Goal: Transaction & Acquisition: Purchase product/service

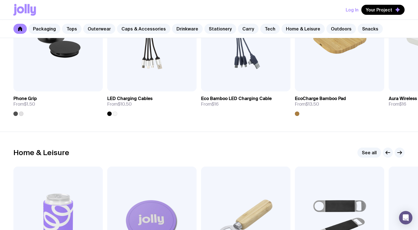
scroll to position [1441, 0]
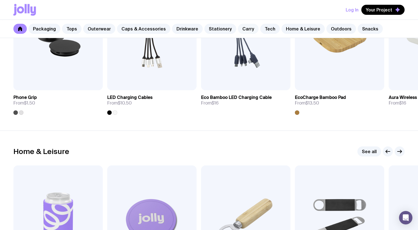
click at [246, 25] on link "Carry" at bounding box center [248, 29] width 21 height 10
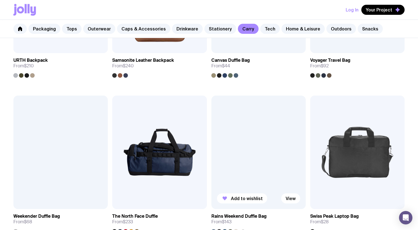
scroll to position [835, 0]
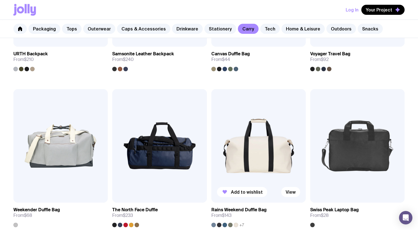
click at [241, 140] on img at bounding box center [258, 145] width 94 height 113
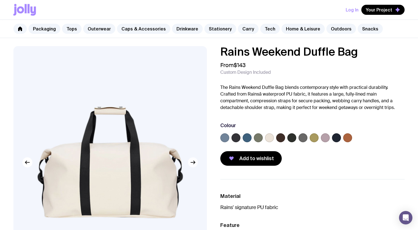
scroll to position [1, 0]
click at [195, 163] on icon "button" at bounding box center [193, 162] width 7 height 7
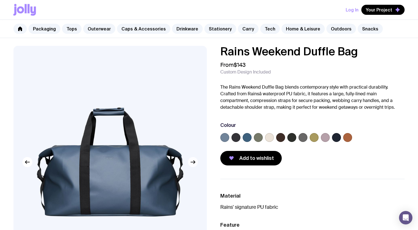
click at [195, 162] on icon "button" at bounding box center [193, 162] width 4 height 0
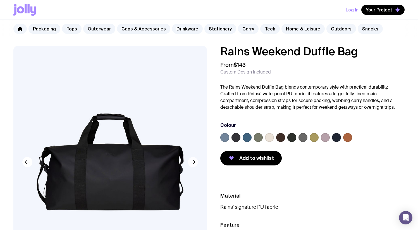
click at [195, 162] on icon "button" at bounding box center [193, 162] width 4 height 0
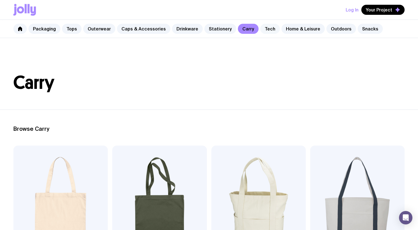
click at [264, 28] on link "Tech" at bounding box center [270, 29] width 20 height 10
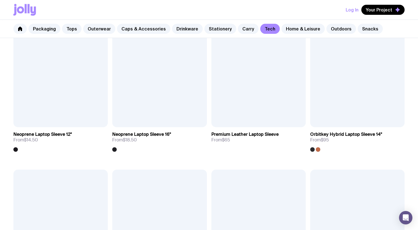
scroll to position [853, 0]
